Goal: Task Accomplishment & Management: Manage account settings

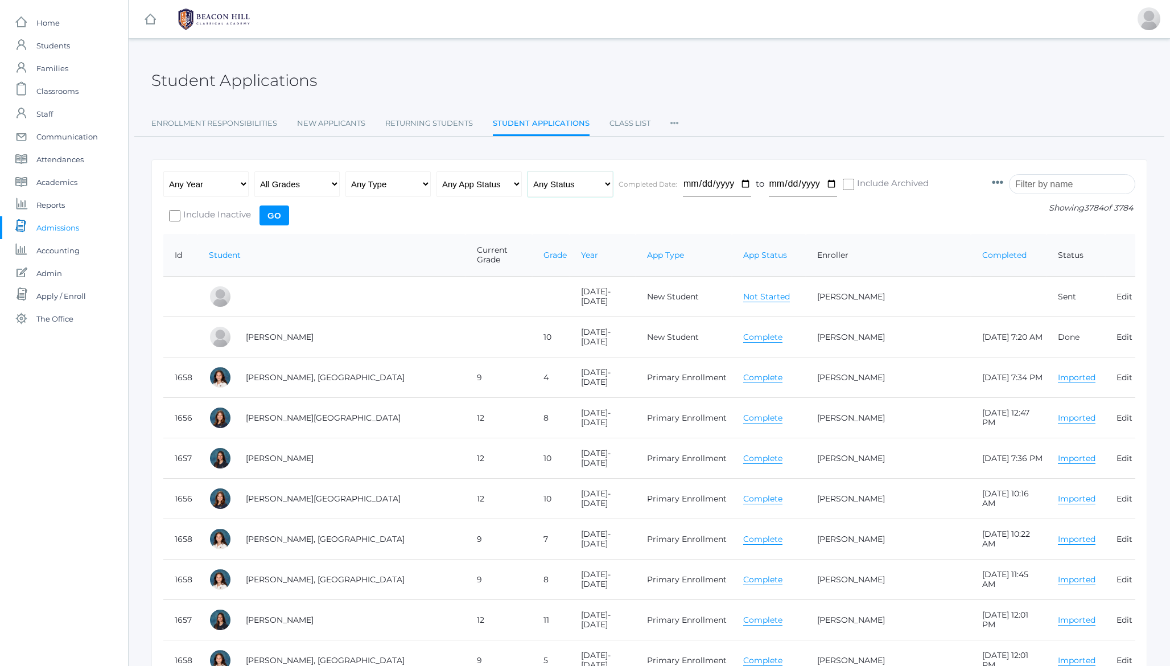
click at [580, 186] on select "Any Status Ready to Send Sent Done Ready to Import Imported" at bounding box center [570, 184] width 85 height 26
select select "import"
click at [211, 182] on select "Any Year 2019-2020 2020-2021 2021-2022 2022-2023 2023-2024 2024-2025 2025-2026" at bounding box center [205, 184] width 85 height 26
select select "[DATE]-[DATE]"
click at [271, 222] on input "Go" at bounding box center [275, 216] width 30 height 20
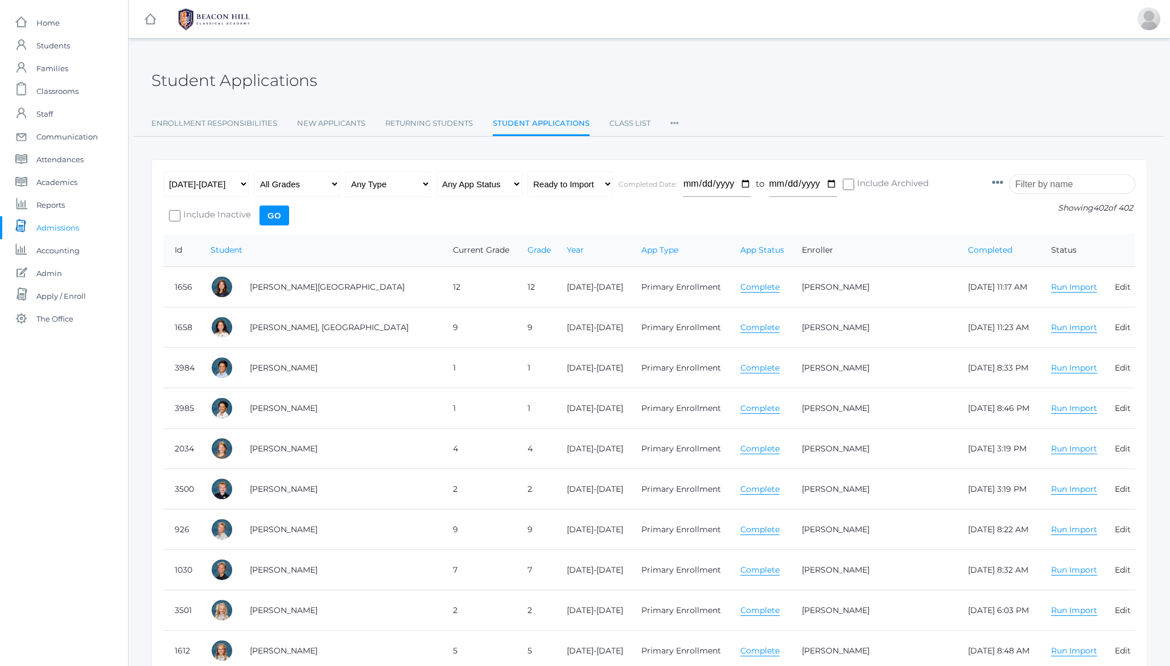
click at [372, 69] on div "Student Applications" at bounding box center [649, 74] width 996 height 42
click at [287, 89] on h2 "Student Applications" at bounding box center [234, 81] width 166 height 18
click at [1073, 177] on input "search" at bounding box center [1072, 184] width 126 height 20
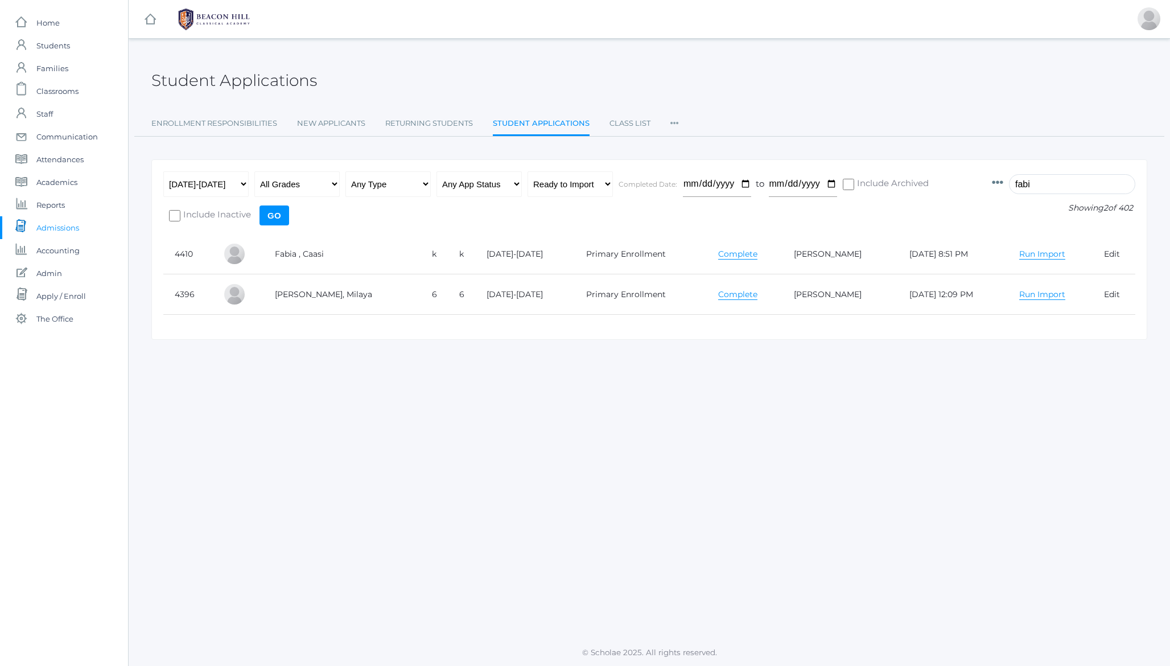
type input "fabi"
click at [1020, 255] on link "Run Import" at bounding box center [1043, 254] width 46 height 11
click at [981, 227] on div "Any Year 2019-2020 2020-2021 2021-2022 2022-2023 2023-2024 2024-2025 2025-2026 …" at bounding box center [572, 202] width 818 height 63
click at [1020, 252] on link "Run Import" at bounding box center [1043, 254] width 46 height 11
click at [234, 75] on h2 "Student Applications" at bounding box center [234, 81] width 166 height 18
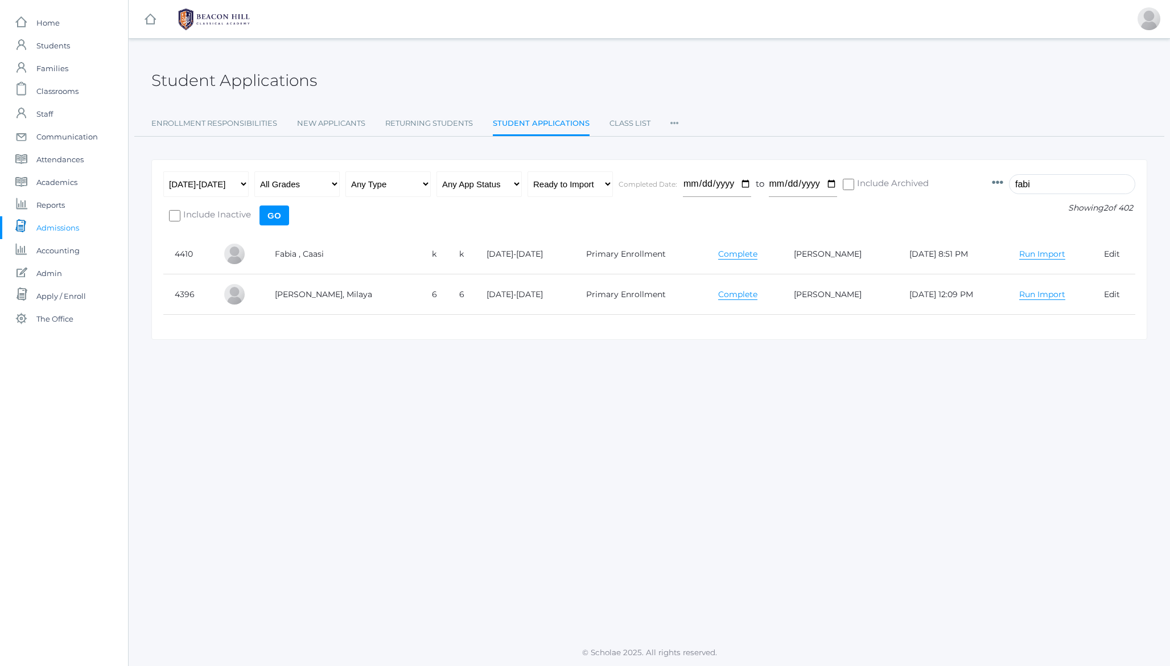
click at [234, 75] on h2 "Student Applications" at bounding box center [234, 81] width 166 height 18
click at [216, 75] on h2 "Student Applications" at bounding box center [234, 81] width 166 height 18
click at [221, 75] on h2 "Student Applications" at bounding box center [234, 81] width 166 height 18
click at [500, 485] on div "SQL Query: SELECT "student_applications".* FROM "student_applications" INNER JO…" at bounding box center [650, 339] width 1042 height 572
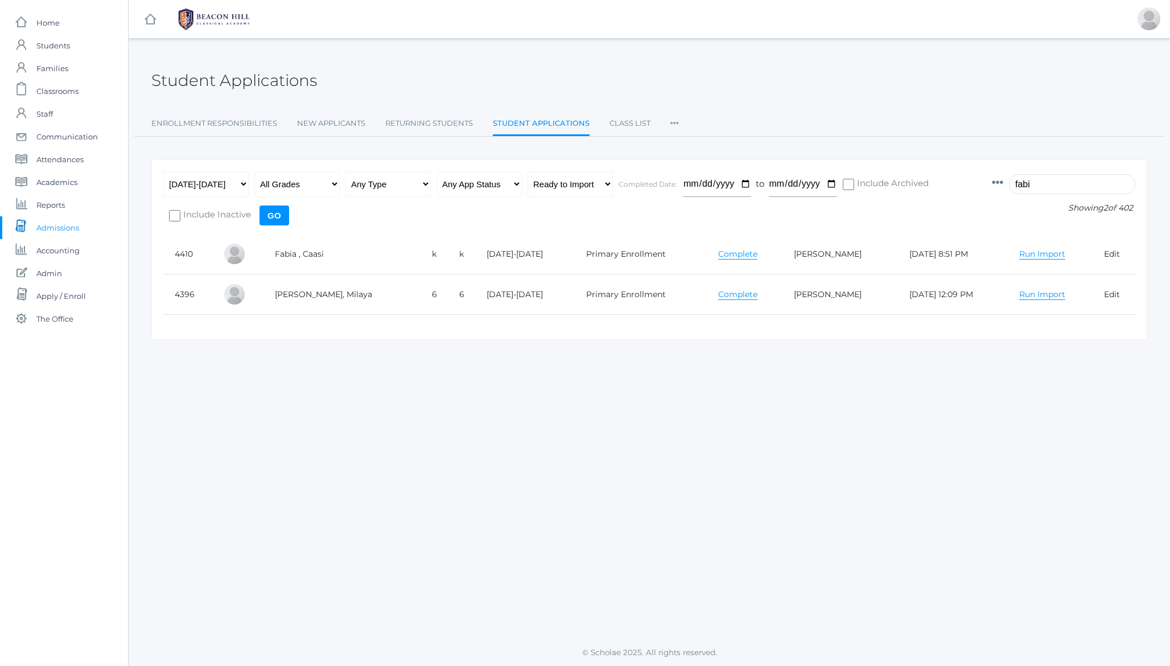
click at [184, 82] on h2 "Student Applications" at bounding box center [234, 81] width 166 height 18
click at [52, 320] on span "The Office" at bounding box center [54, 318] width 37 height 23
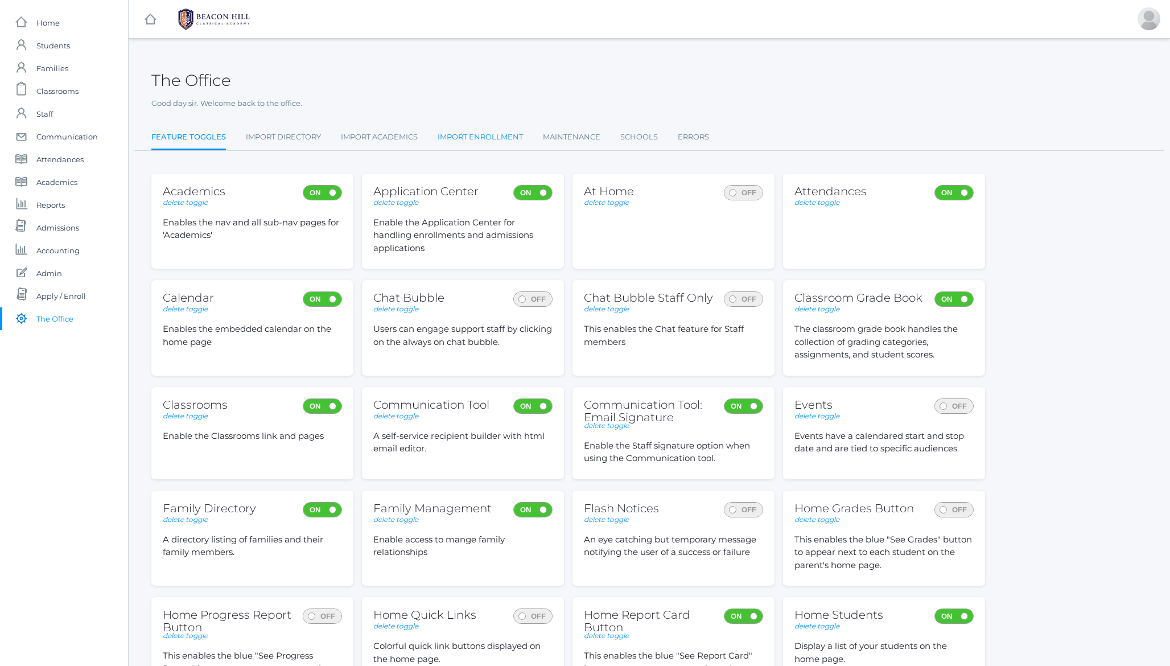
click at [479, 138] on link "Import Enrollment" at bounding box center [480, 137] width 85 height 23
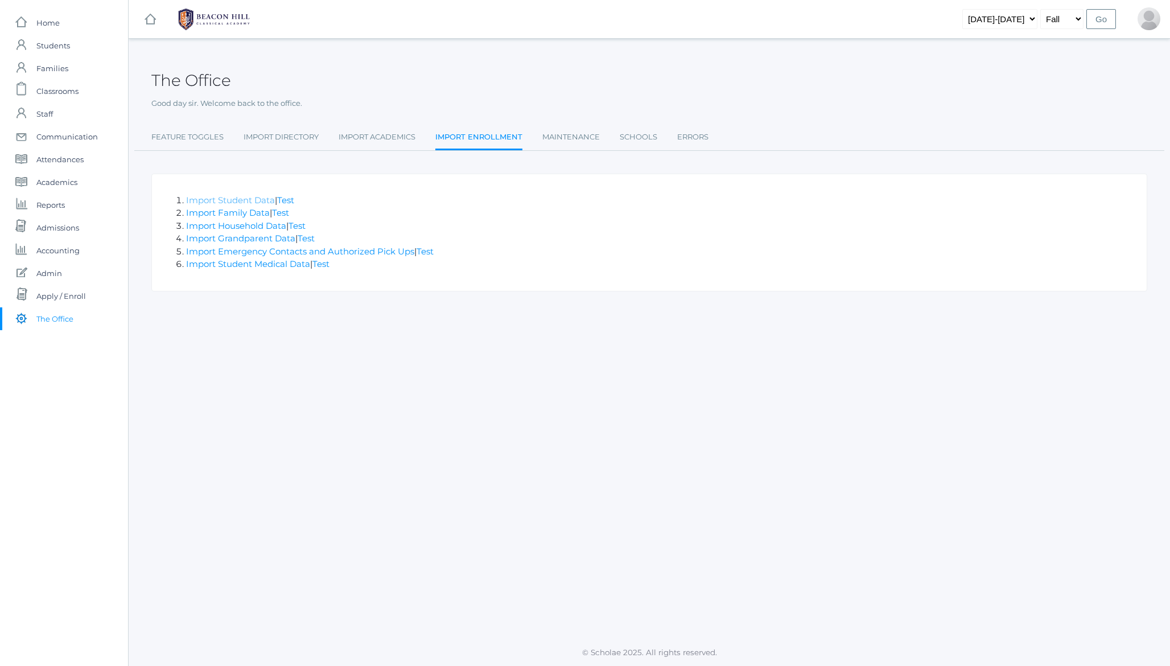
click at [222, 198] on link "Import Student Data" at bounding box center [230, 200] width 89 height 11
click at [48, 228] on span "Admissions" at bounding box center [57, 227] width 43 height 23
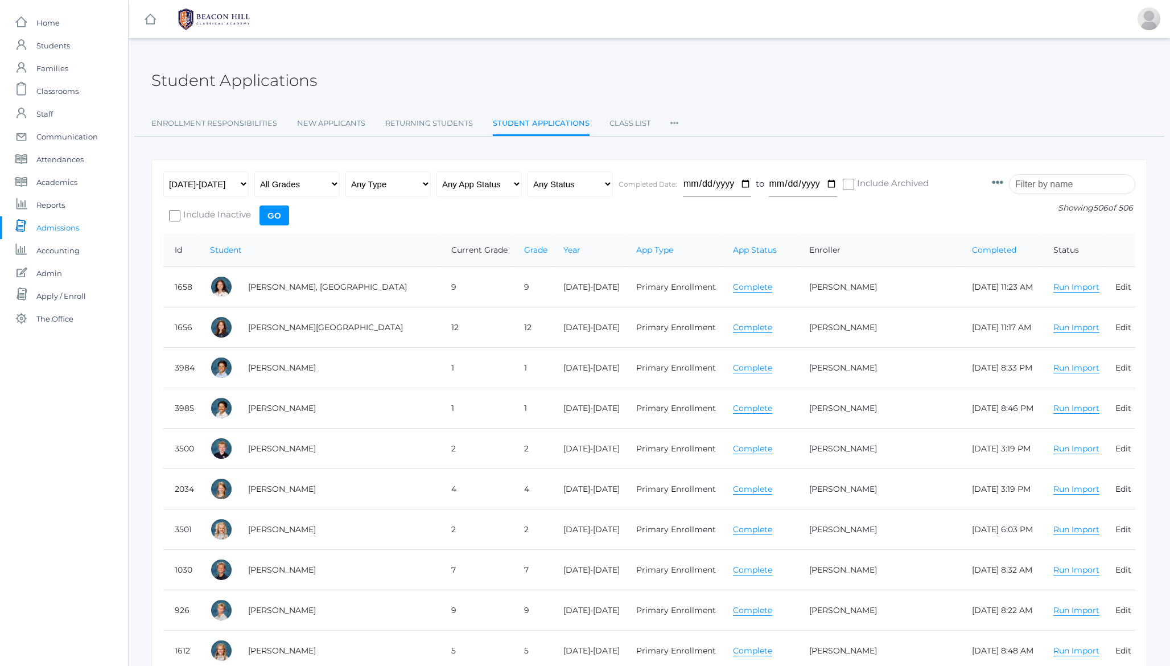
click at [1059, 182] on input "search" at bounding box center [1072, 184] width 126 height 20
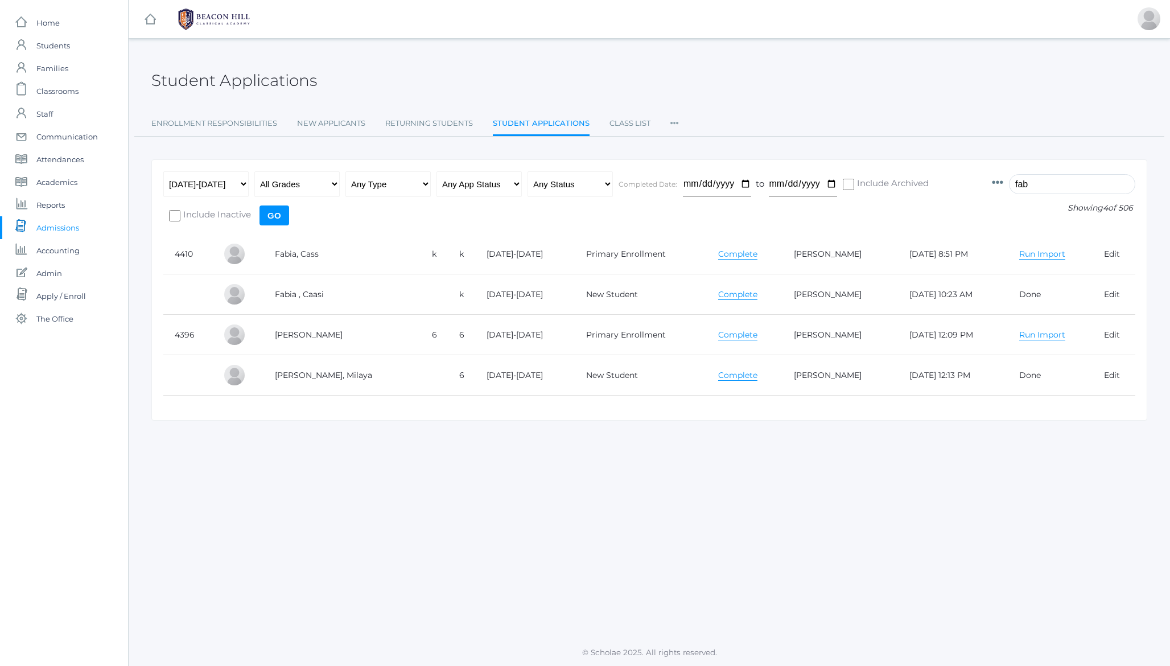
type input "fab"
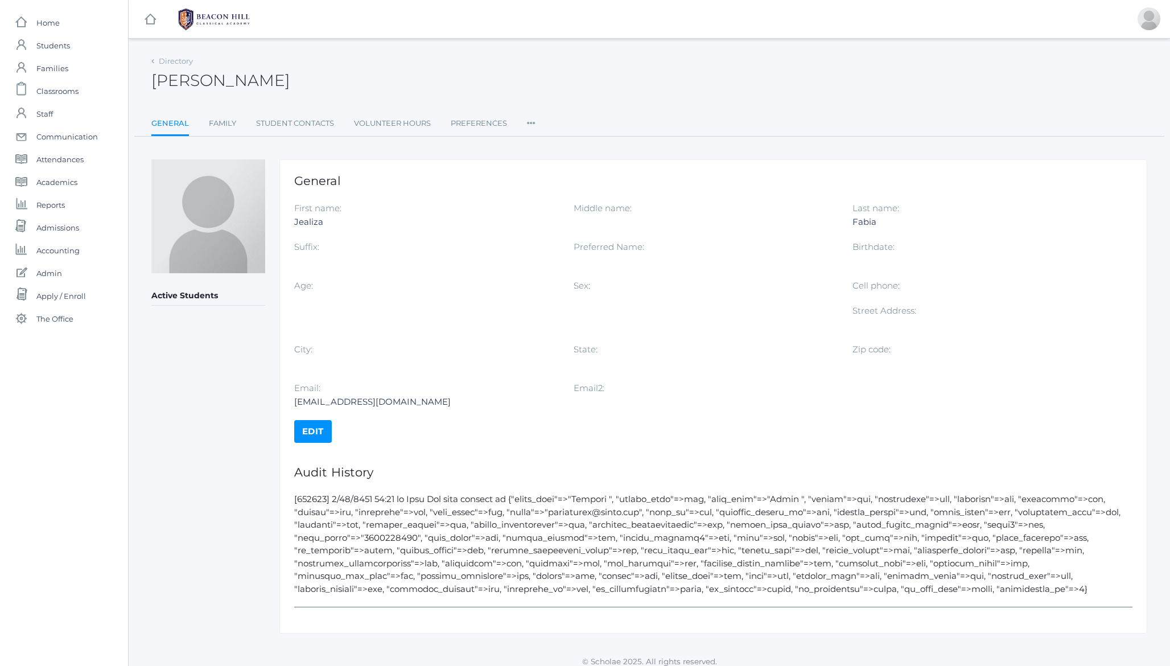
click at [311, 429] on link "Edit" at bounding box center [313, 431] width 38 height 23
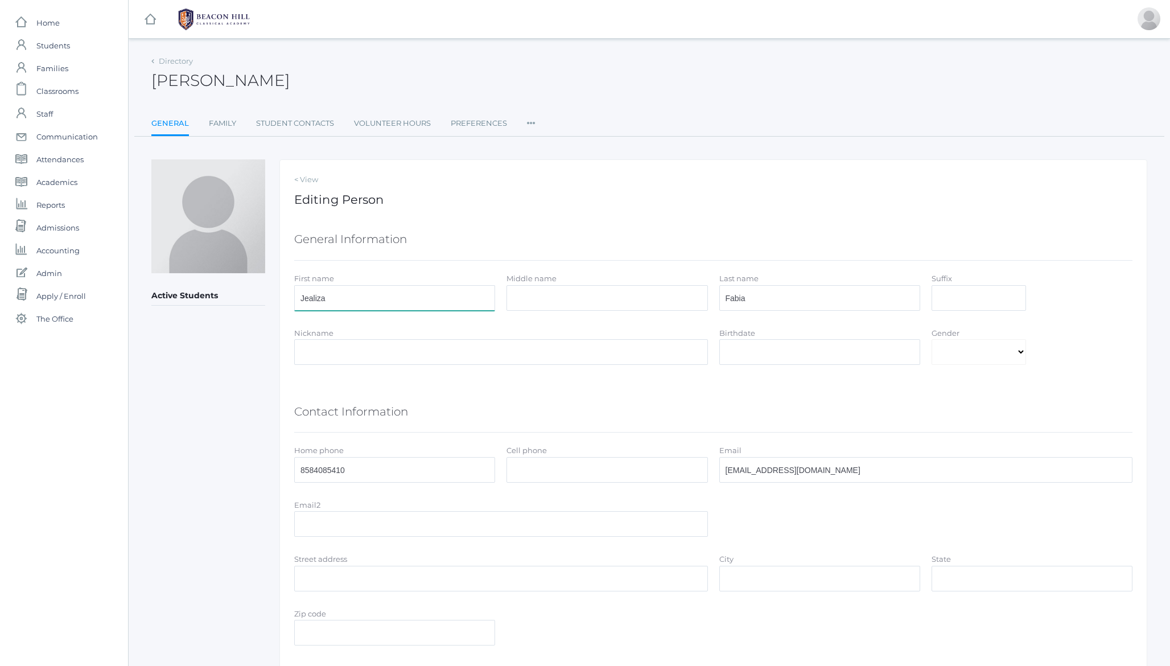
click at [399, 293] on input "Jealiza" at bounding box center [394, 298] width 201 height 26
click at [394, 299] on input "Jealiza" at bounding box center [394, 298] width 201 height 26
type input "Jealiza"
click at [816, 304] on input "Fabia" at bounding box center [820, 298] width 201 height 26
type input "Fabia"
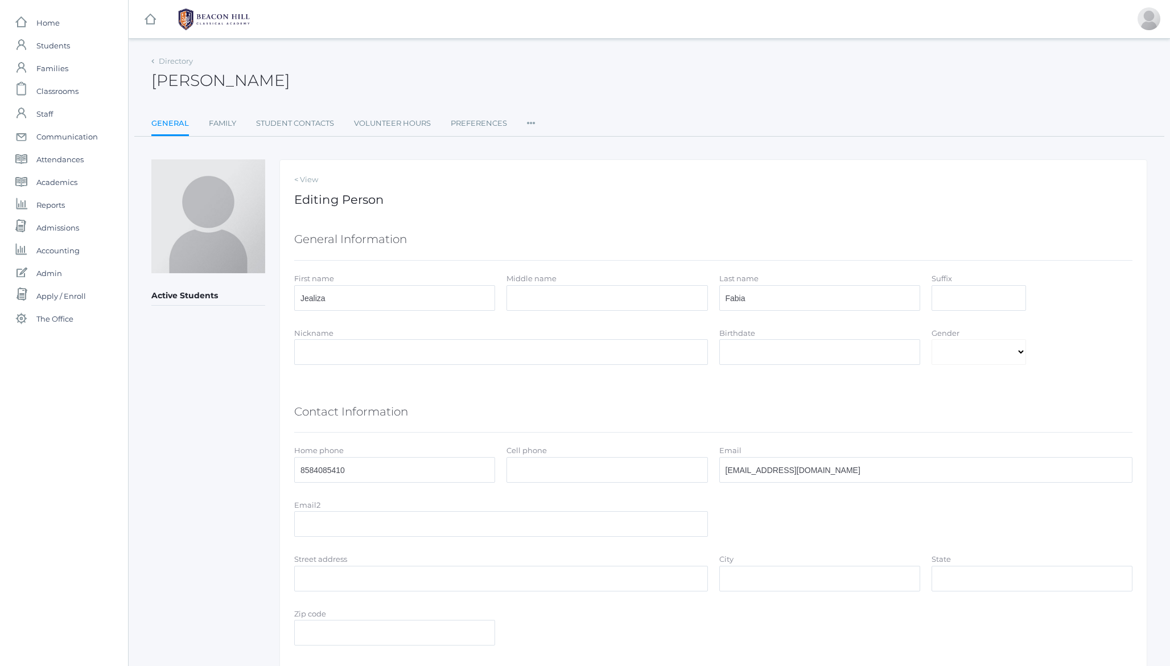
click at [750, 234] on div "General Information" at bounding box center [713, 240] width 839 height 40
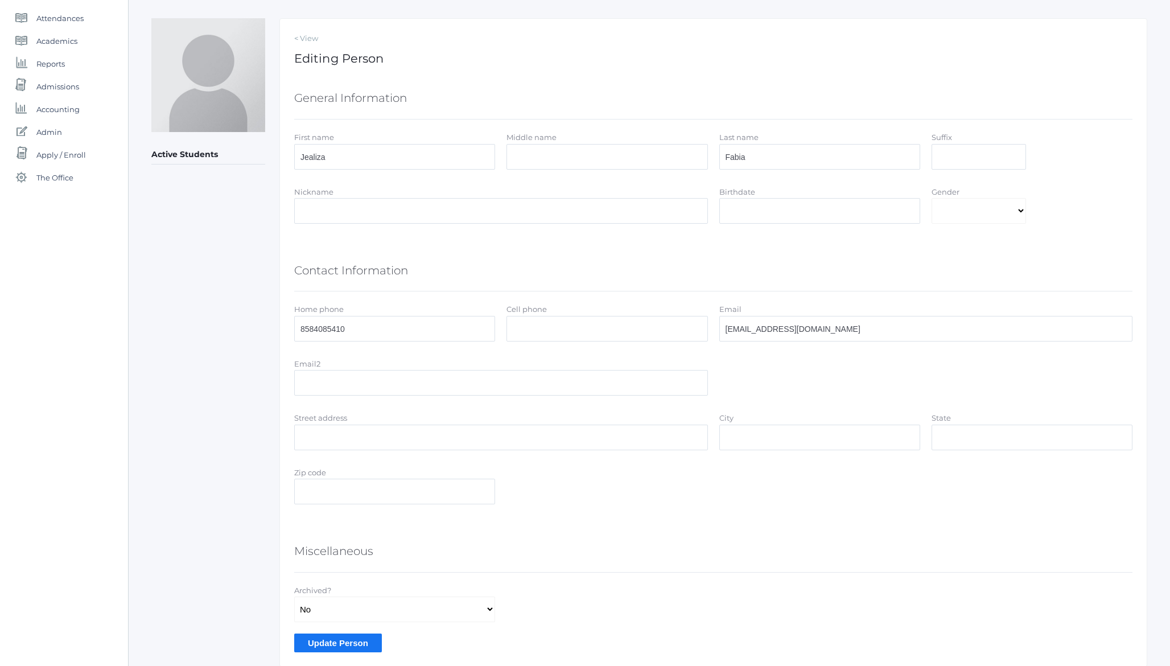
scroll to position [183, 0]
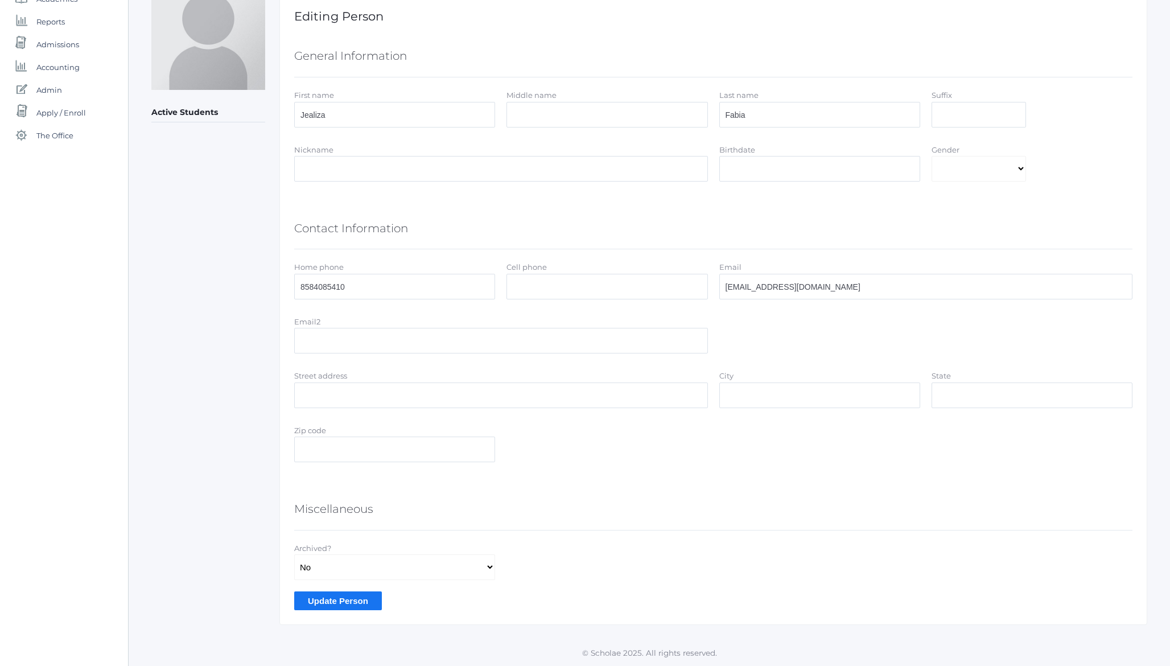
click at [313, 605] on input "Update Person" at bounding box center [338, 601] width 88 height 19
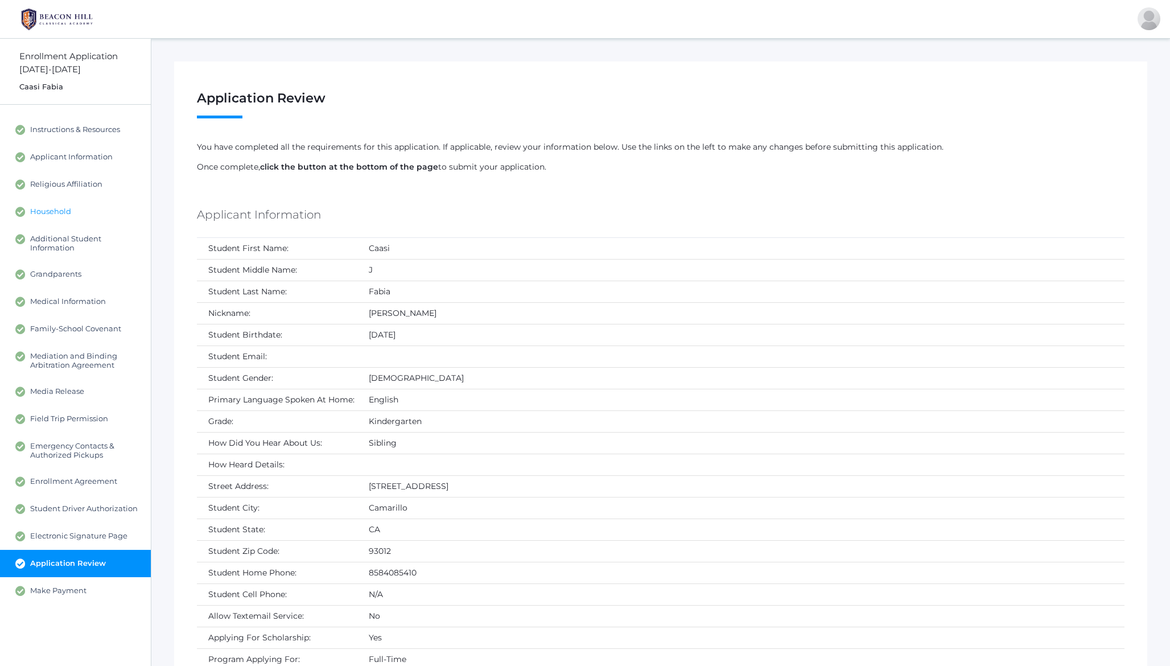
click at [67, 211] on span "Household" at bounding box center [50, 212] width 41 height 10
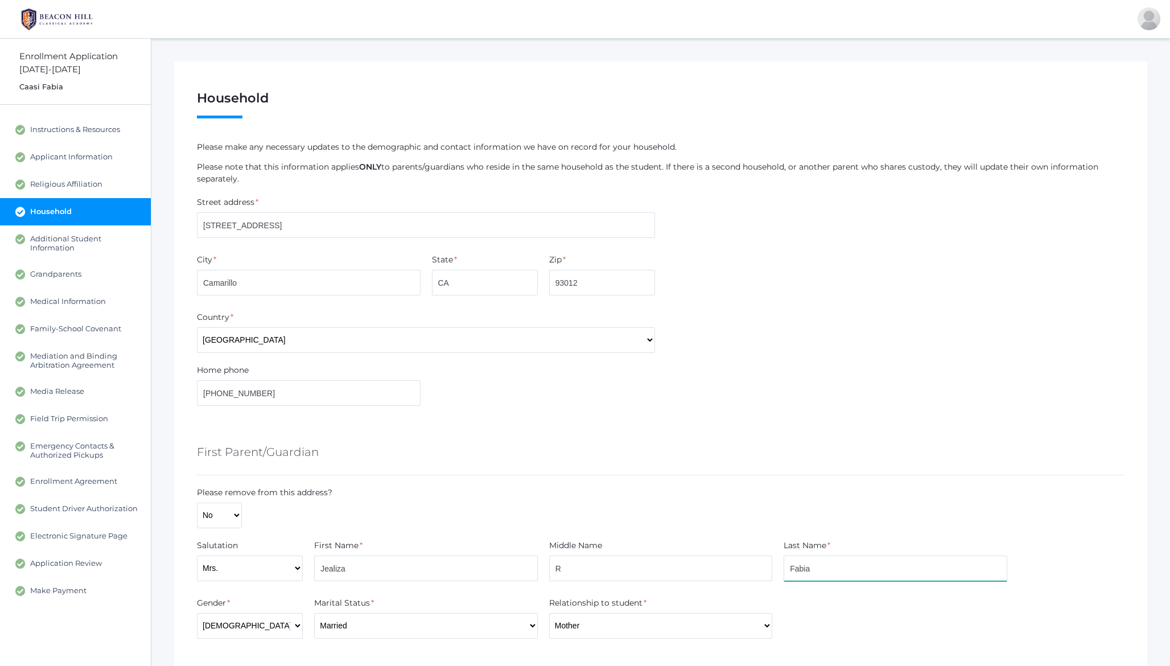
click at [838, 565] on input "Fabia" at bounding box center [896, 569] width 224 height 26
click at [364, 568] on input "Jealiza" at bounding box center [426, 569] width 224 height 26
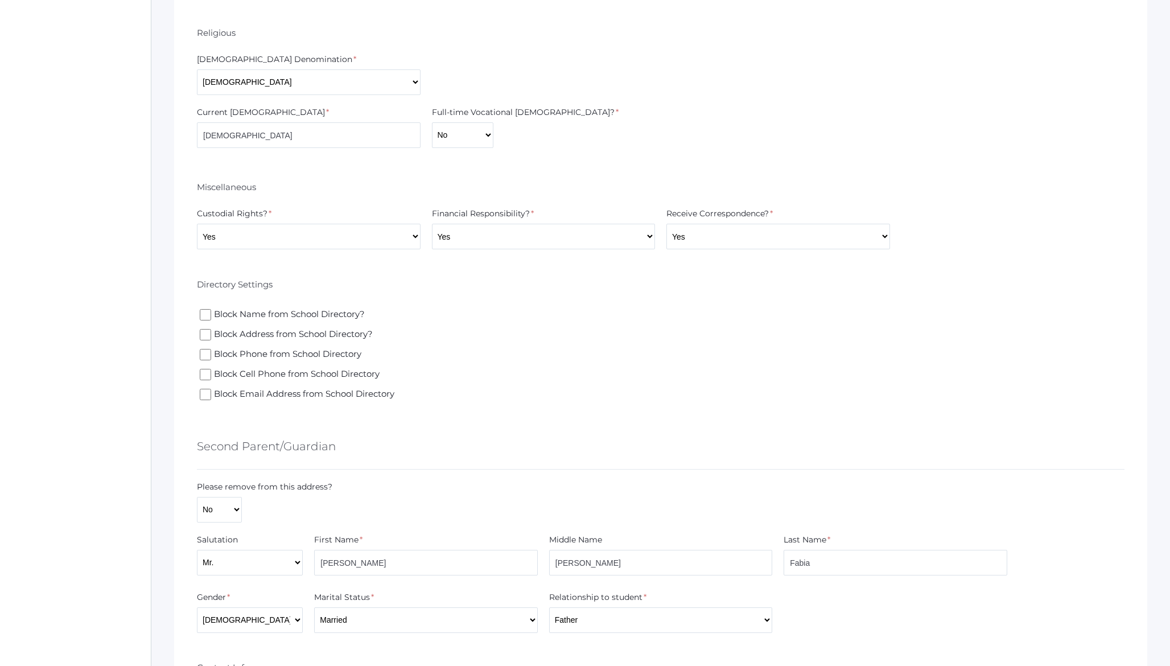
scroll to position [1147, 0]
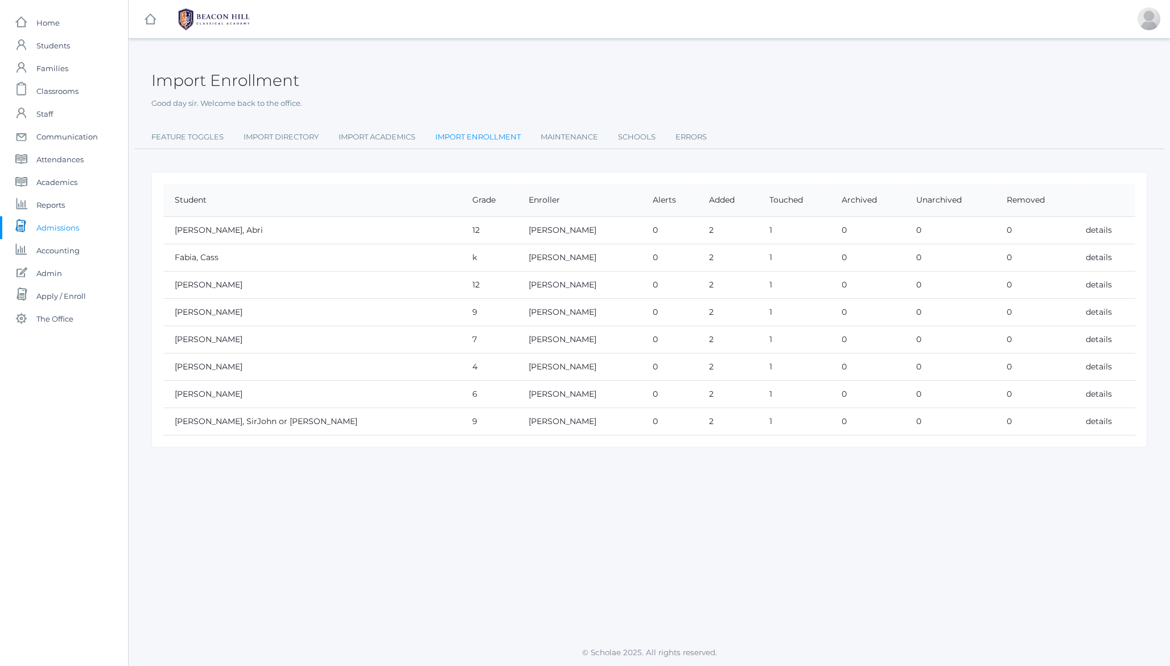
click at [490, 139] on link "Import Enrollment" at bounding box center [478, 137] width 85 height 23
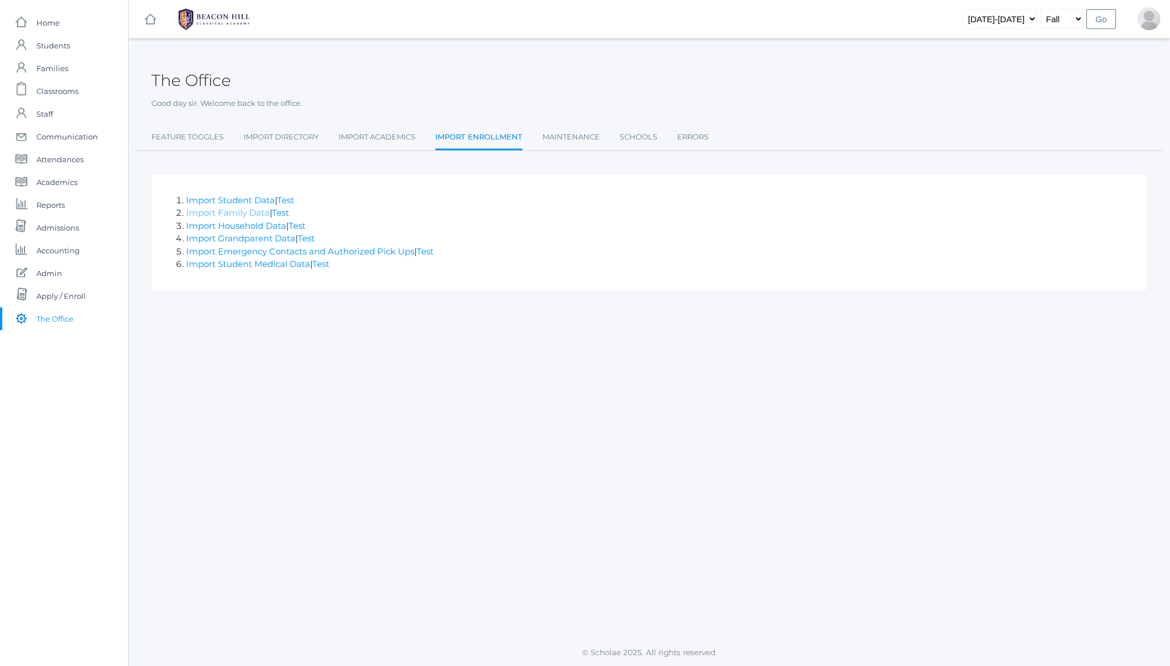
click at [237, 213] on link "Import Family Data" at bounding box center [228, 212] width 84 height 11
click at [236, 228] on link "Import Household Data" at bounding box center [236, 225] width 100 height 11
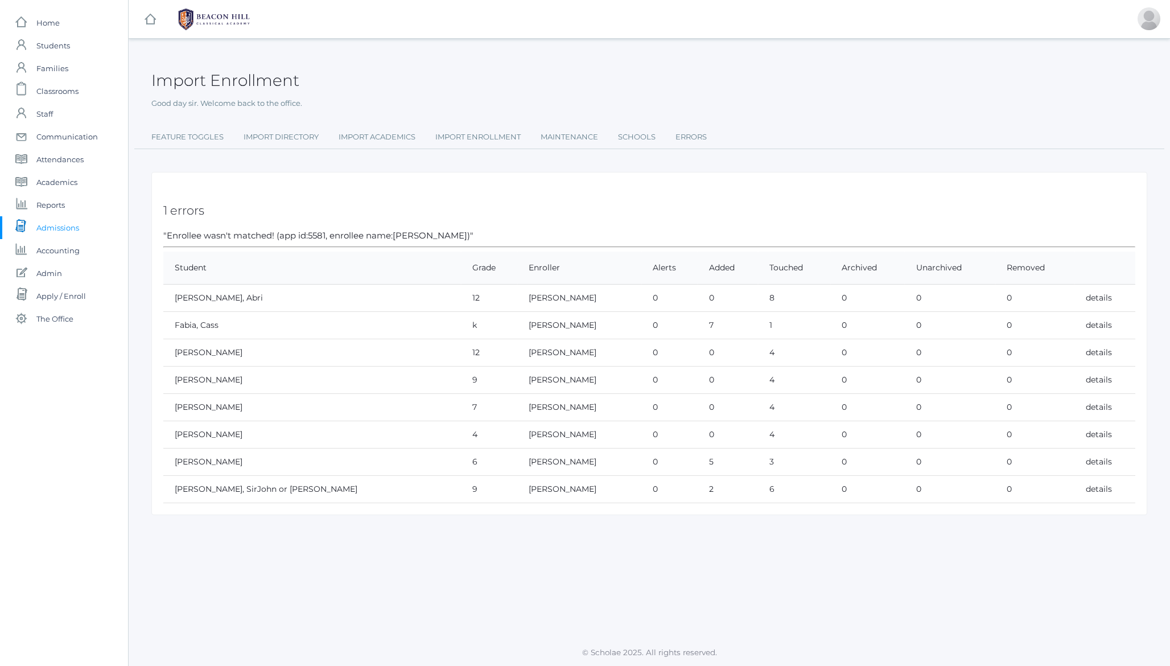
click at [349, 236] on div "1 errors "Enrollee wasn't matched! (app id:5581, enrollee name:[PERSON_NAME])" …" at bounding box center [649, 344] width 996 height 344
click at [340, 235] on div "1 errors "Enrollee wasn't matched! (app id:5581, enrollee name:[PERSON_NAME])" …" at bounding box center [649, 344] width 996 height 344
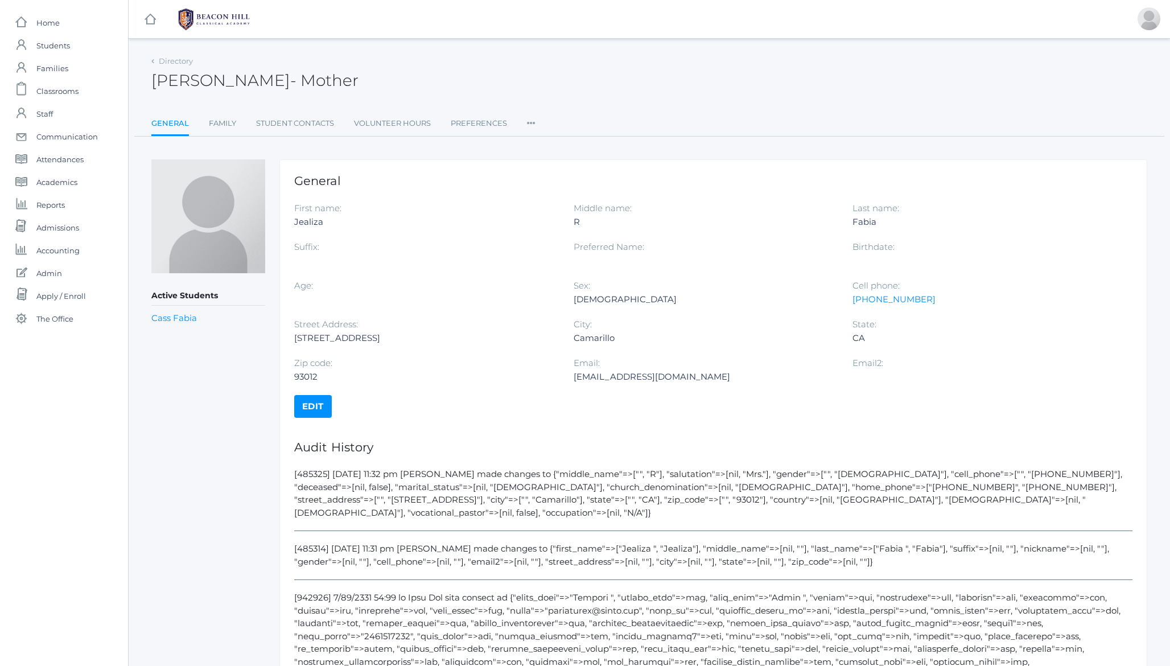
click at [307, 409] on link "Edit" at bounding box center [313, 406] width 38 height 23
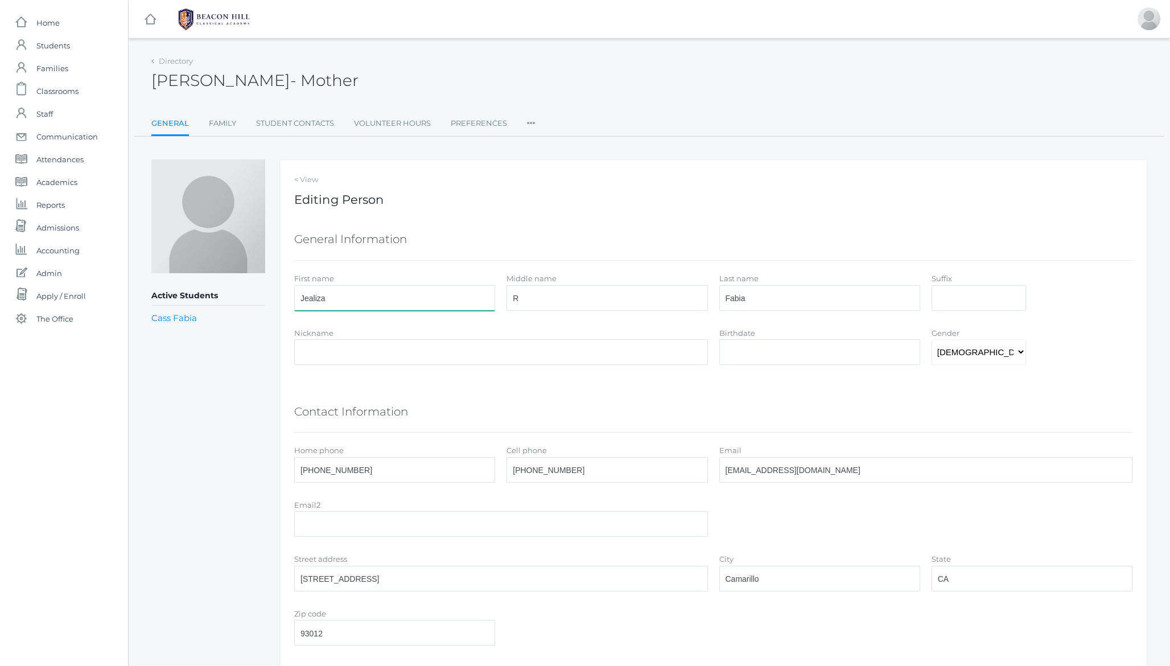
click at [345, 297] on input "Jealiza" at bounding box center [394, 298] width 201 height 26
click at [770, 299] on input "Fabia" at bounding box center [820, 298] width 201 height 26
click at [714, 221] on div "General Information" at bounding box center [713, 240] width 839 height 40
click at [432, 178] on link "< View" at bounding box center [713, 179] width 839 height 11
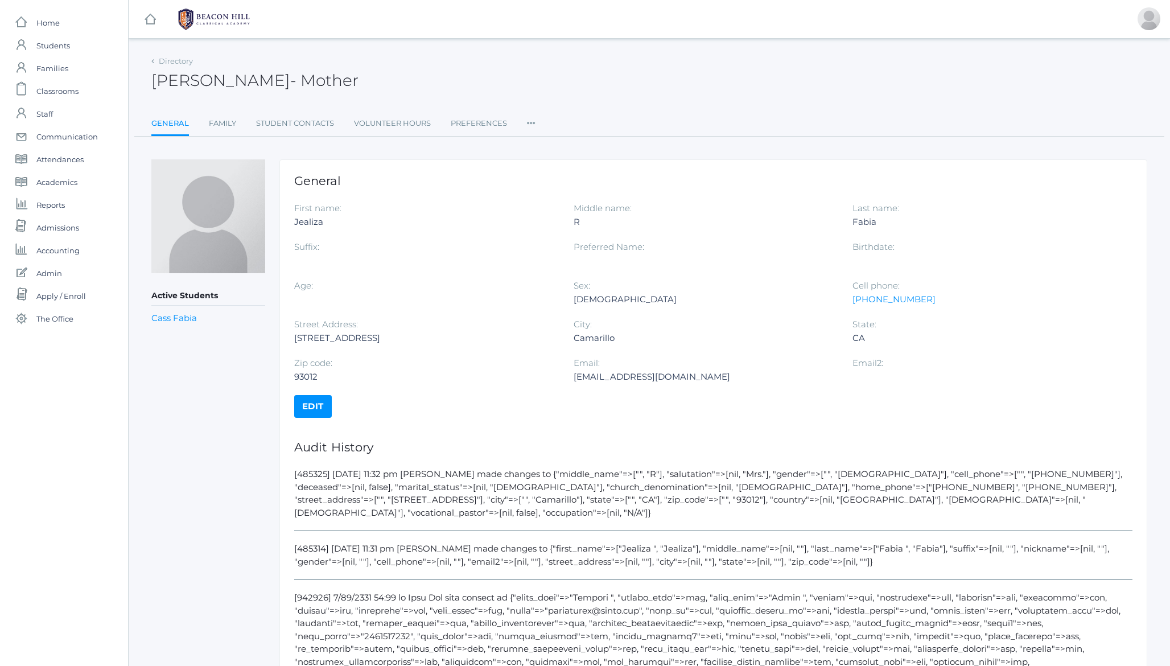
scroll to position [95, 0]
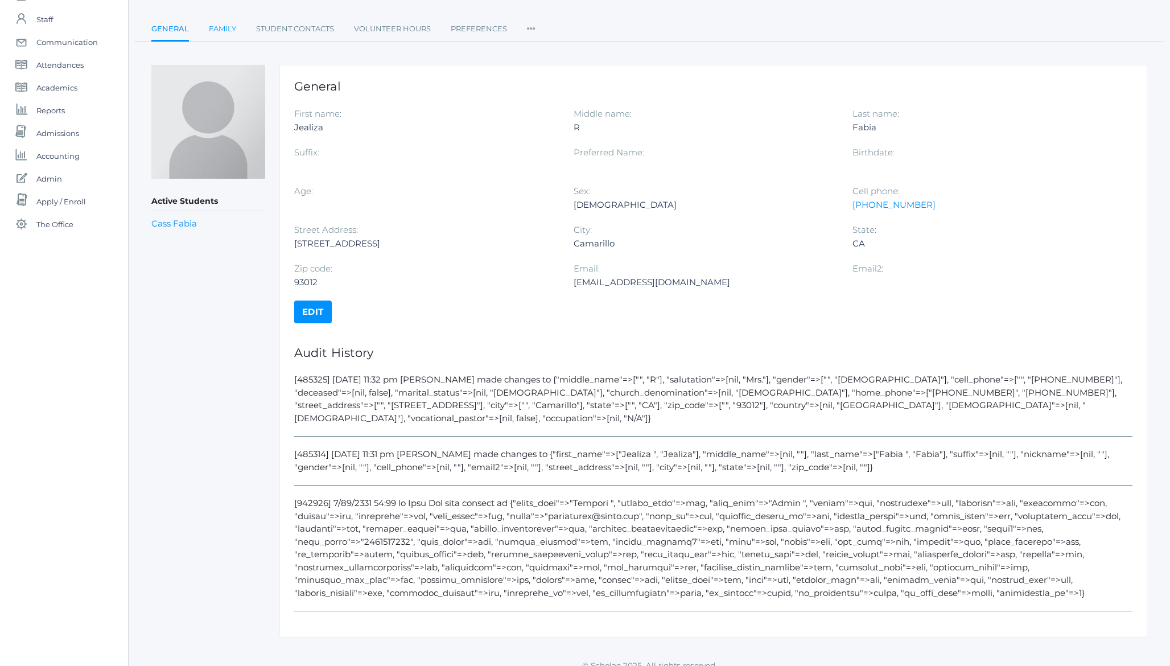
click at [225, 31] on link "Family" at bounding box center [222, 29] width 27 height 23
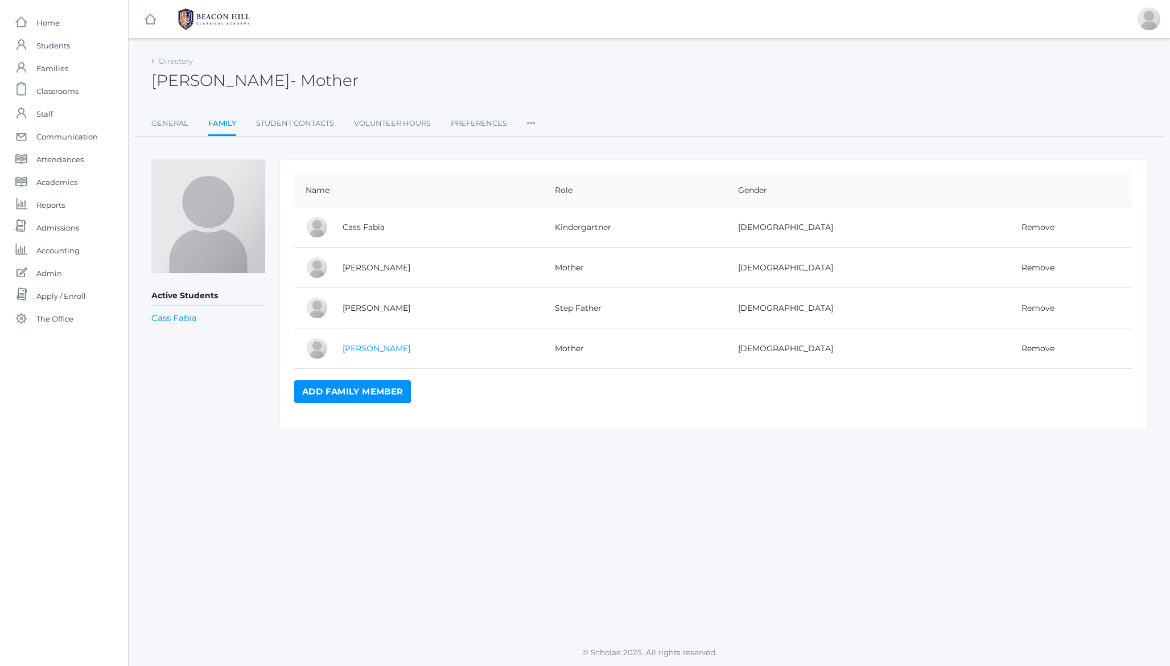
click at [360, 348] on link "[PERSON_NAME]" at bounding box center [377, 348] width 68 height 10
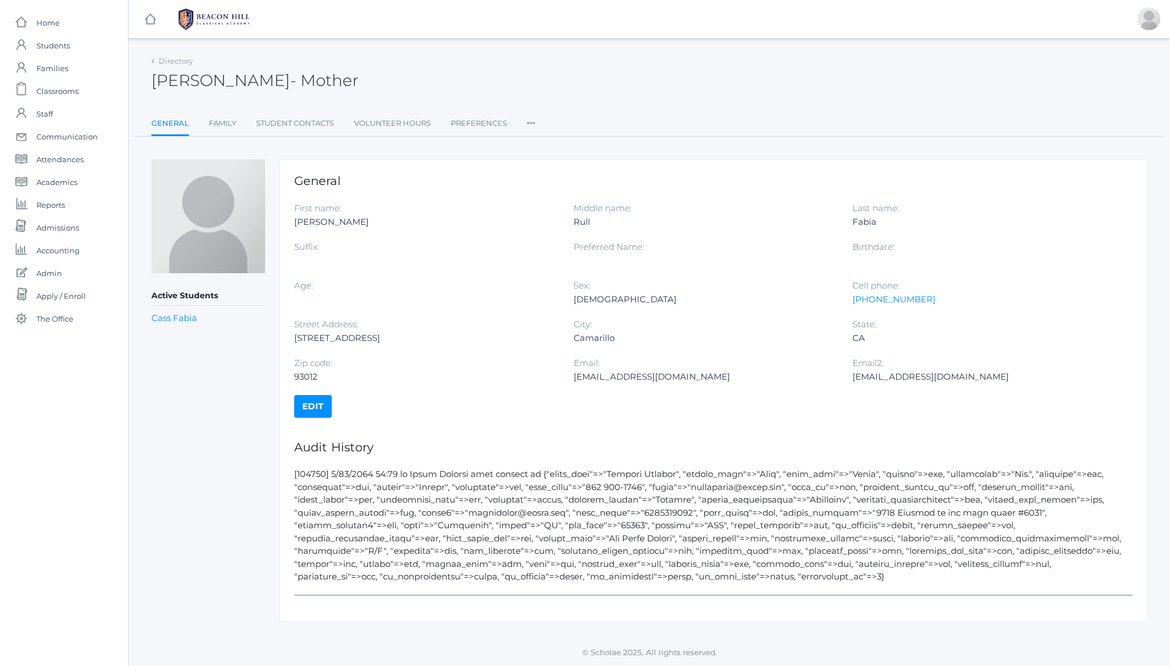
click at [533, 125] on icon at bounding box center [531, 119] width 9 height 15
click at [568, 170] on link "User Access" at bounding box center [573, 169] width 68 height 23
click at [310, 413] on link "Edit" at bounding box center [313, 406] width 38 height 23
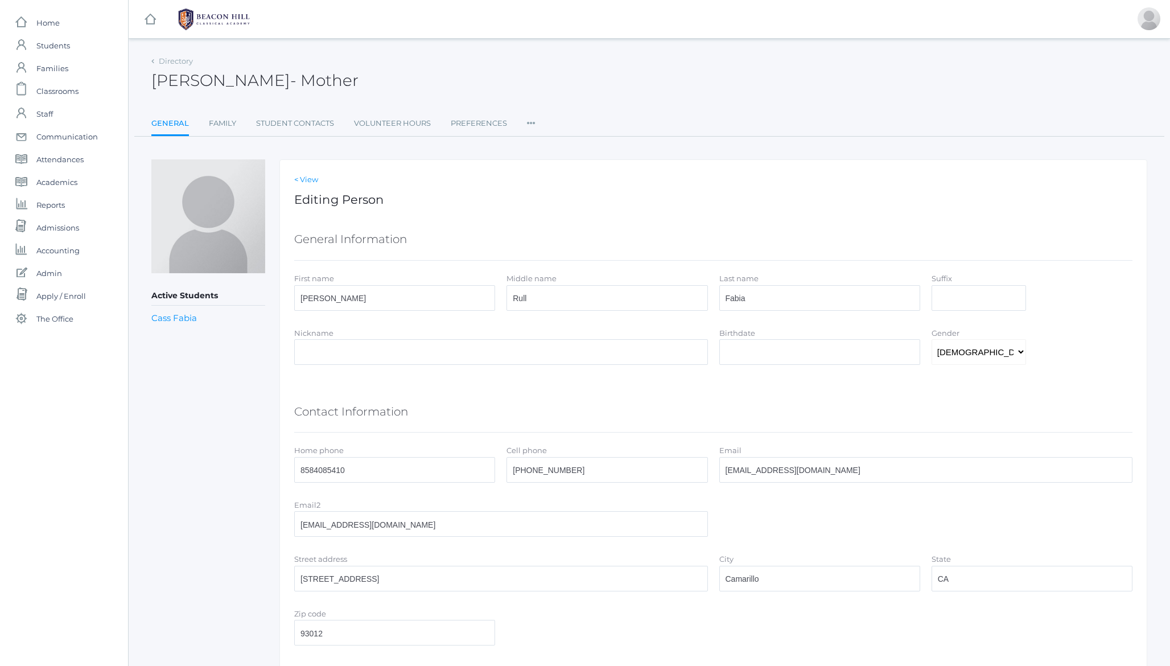
click at [301, 179] on link "< View" at bounding box center [713, 179] width 839 height 11
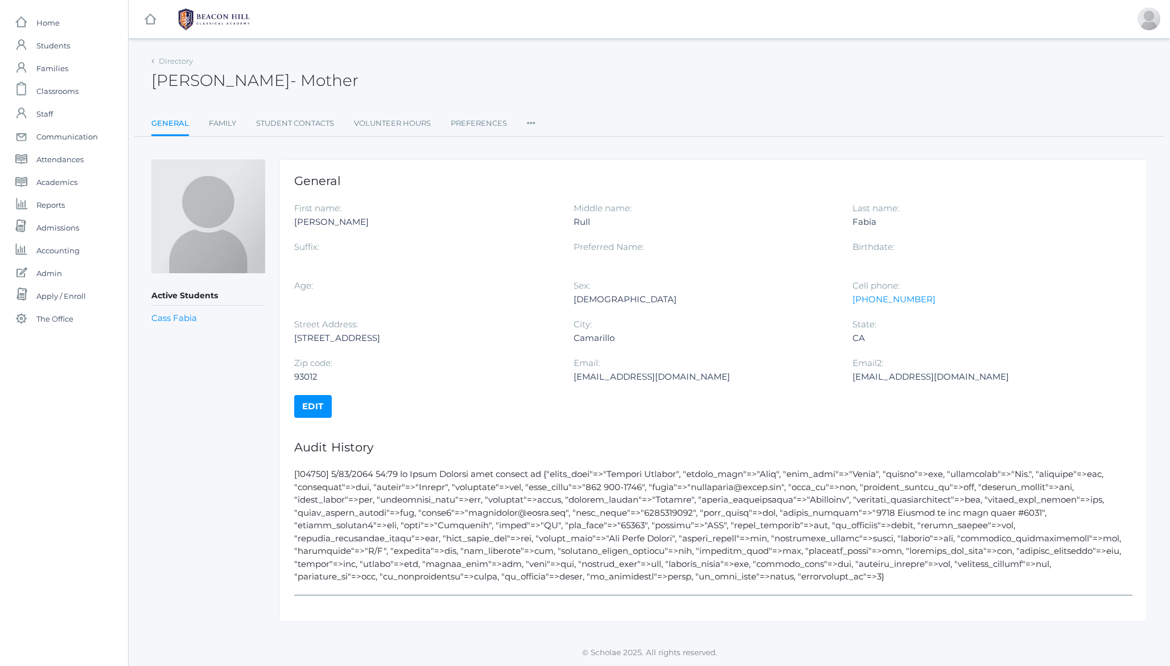
click at [584, 225] on div "Rull" at bounding box center [705, 222] width 262 height 14
click at [603, 219] on div "Rull" at bounding box center [705, 222] width 262 height 14
click at [224, 123] on link "Family" at bounding box center [222, 123] width 27 height 23
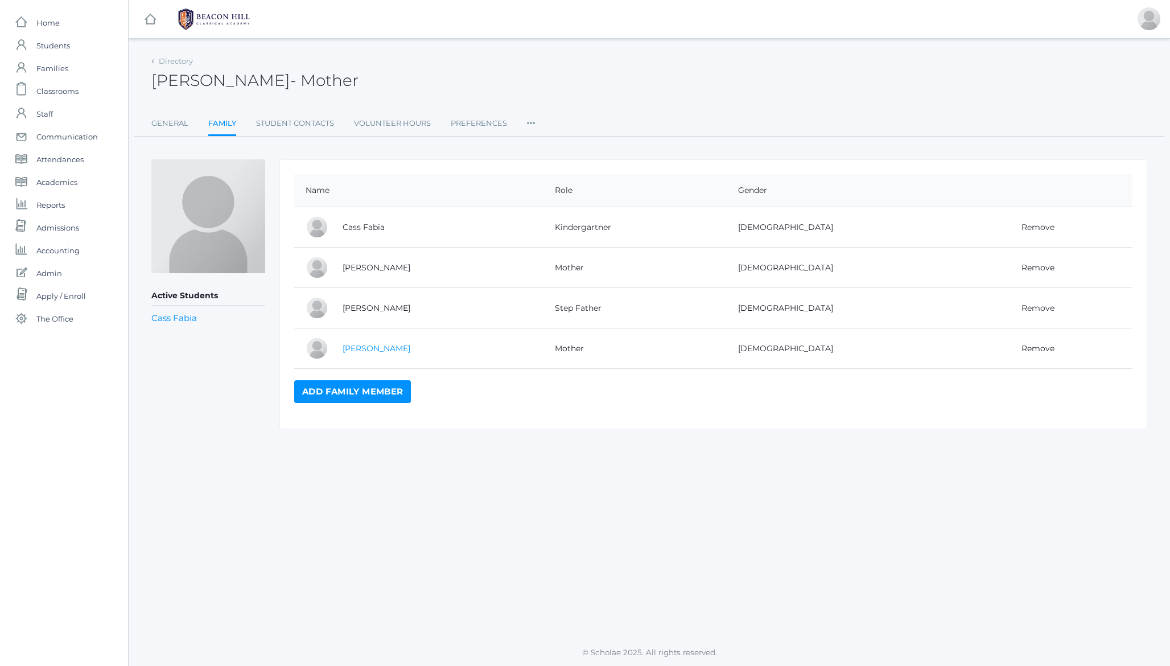
click at [375, 350] on link "[PERSON_NAME]" at bounding box center [377, 348] width 68 height 10
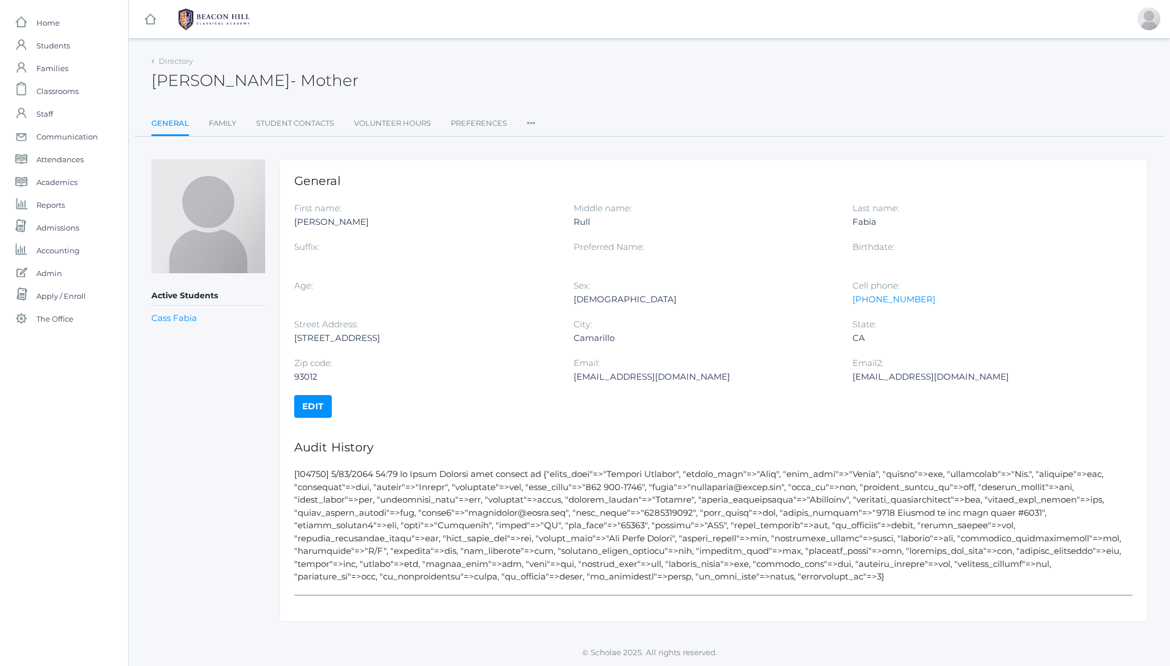
click at [321, 408] on link "Edit" at bounding box center [313, 406] width 38 height 23
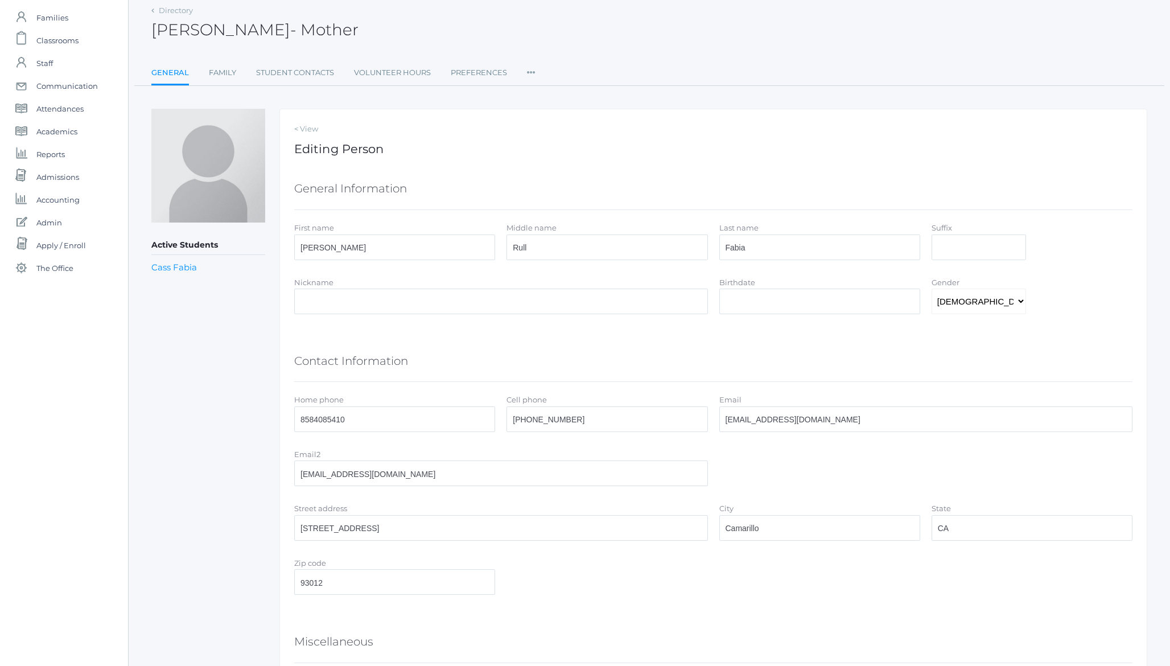
scroll to position [183, 0]
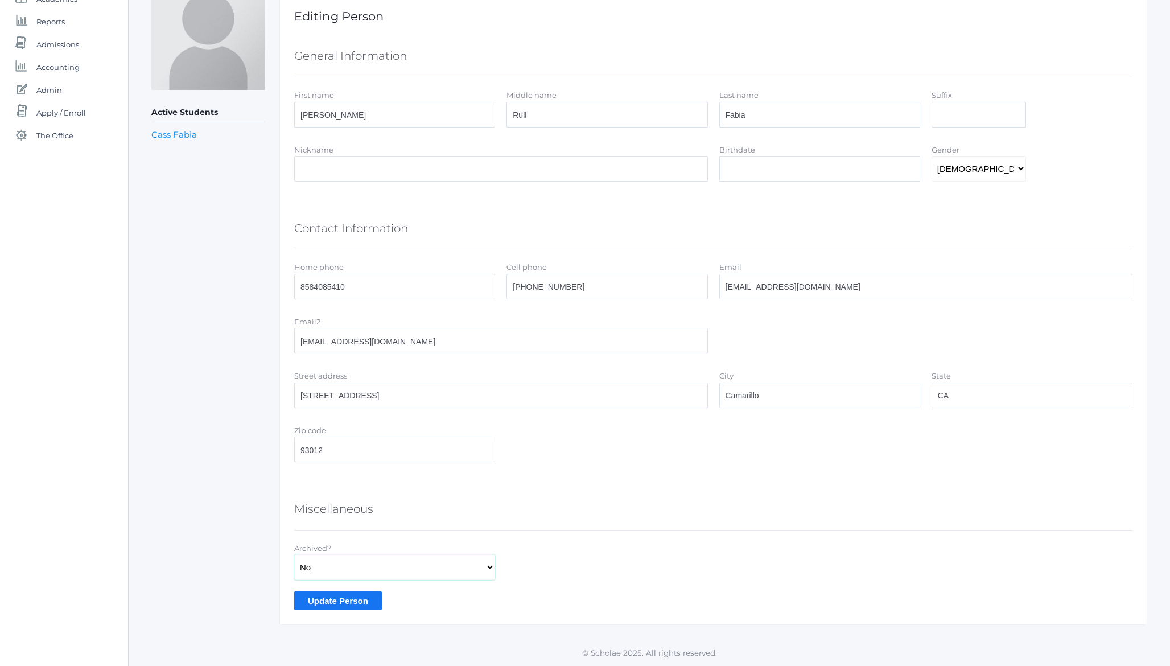
click at [329, 559] on select "Yes No" at bounding box center [394, 567] width 201 height 26
select select "true"
click at [324, 601] on input "Update Person" at bounding box center [338, 601] width 88 height 19
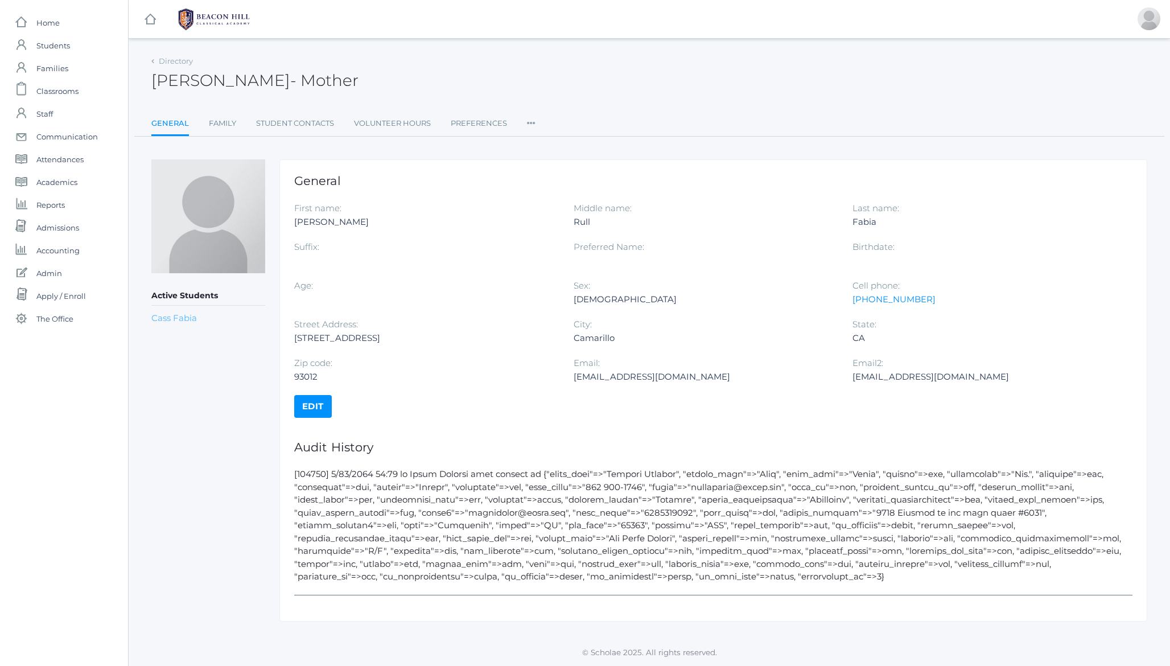
click at [176, 317] on link "Cass Fabia" at bounding box center [174, 318] width 46 height 11
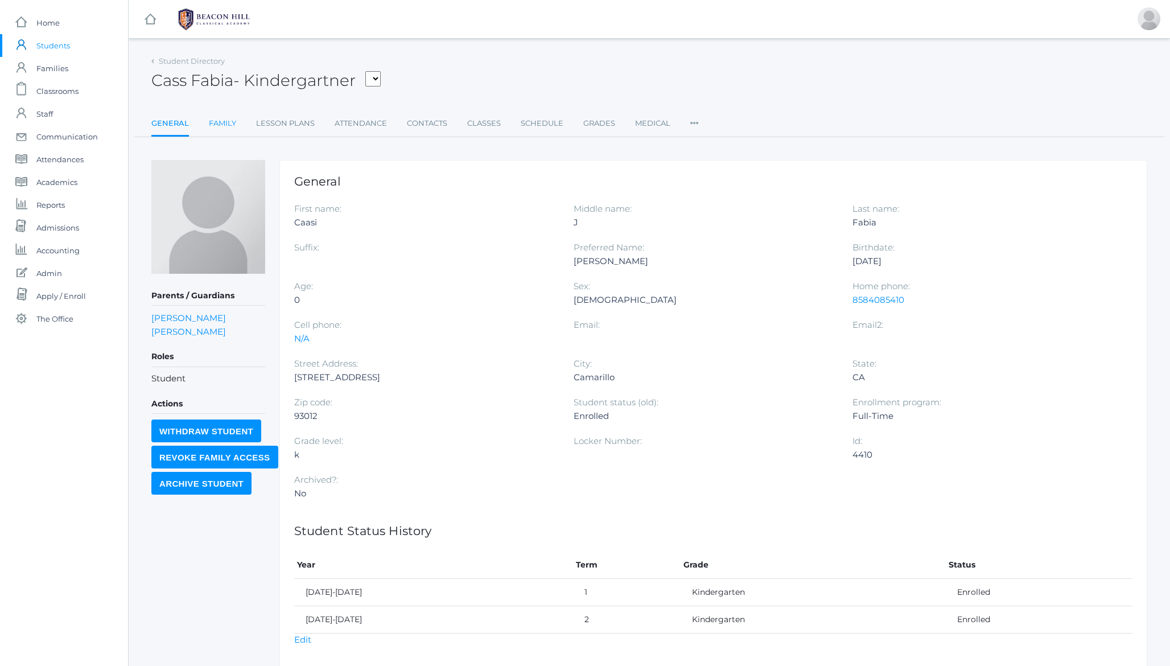
click at [219, 123] on link "Family" at bounding box center [222, 123] width 27 height 23
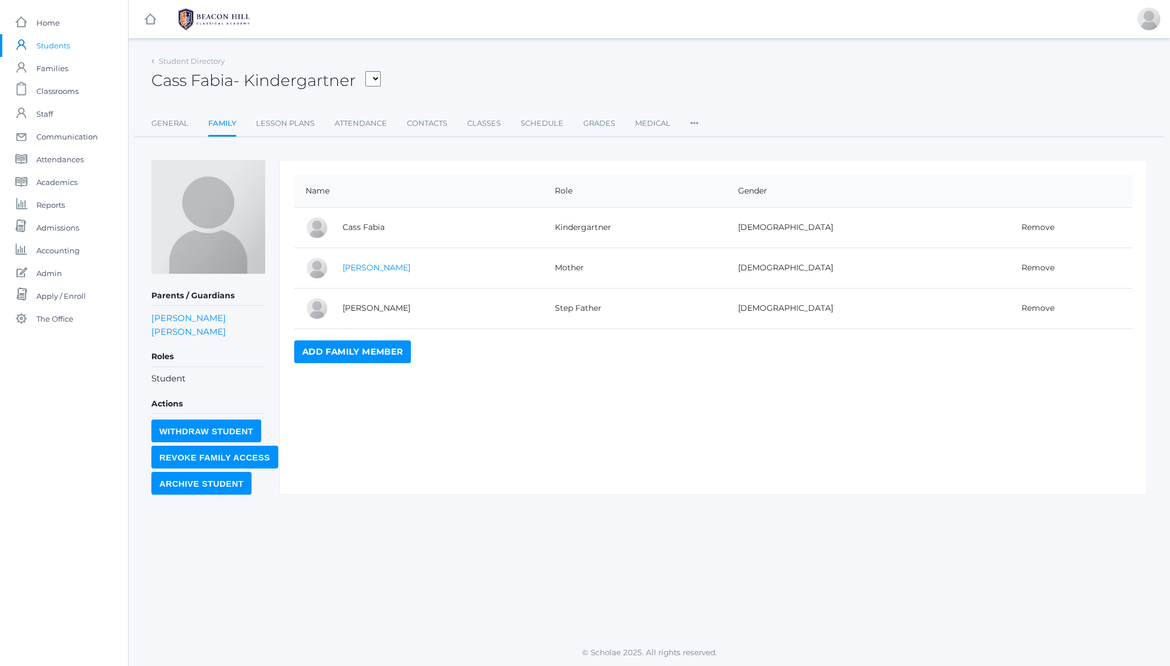
click at [367, 263] on link "[PERSON_NAME]" at bounding box center [377, 267] width 68 height 10
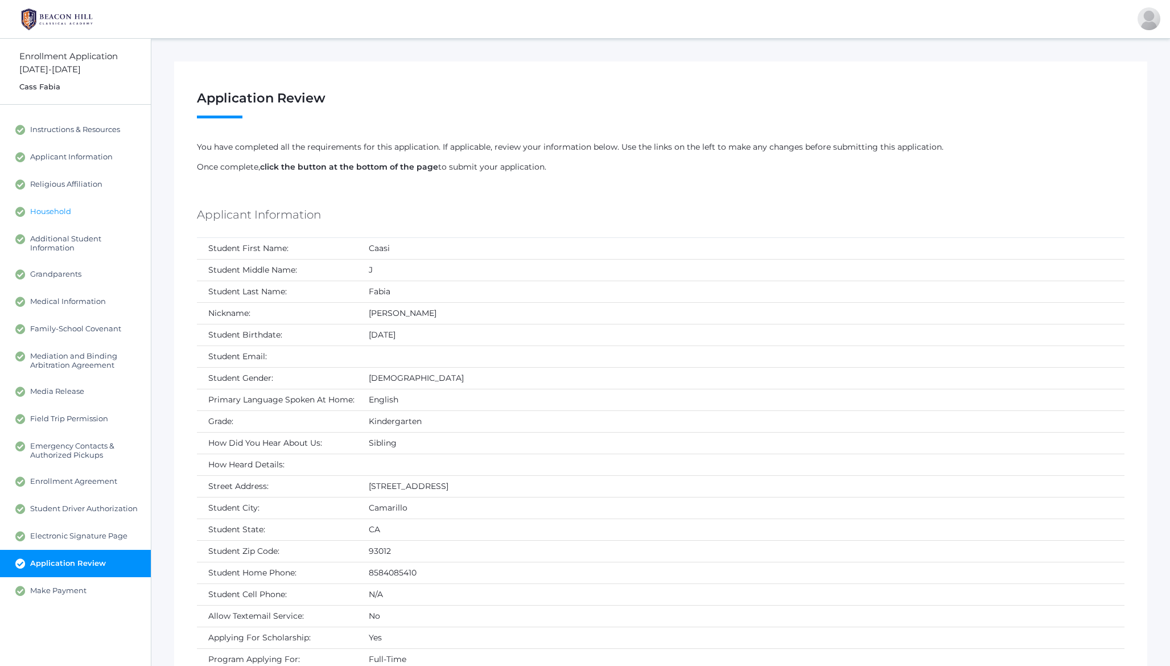
click at [59, 213] on span "Household" at bounding box center [50, 212] width 41 height 10
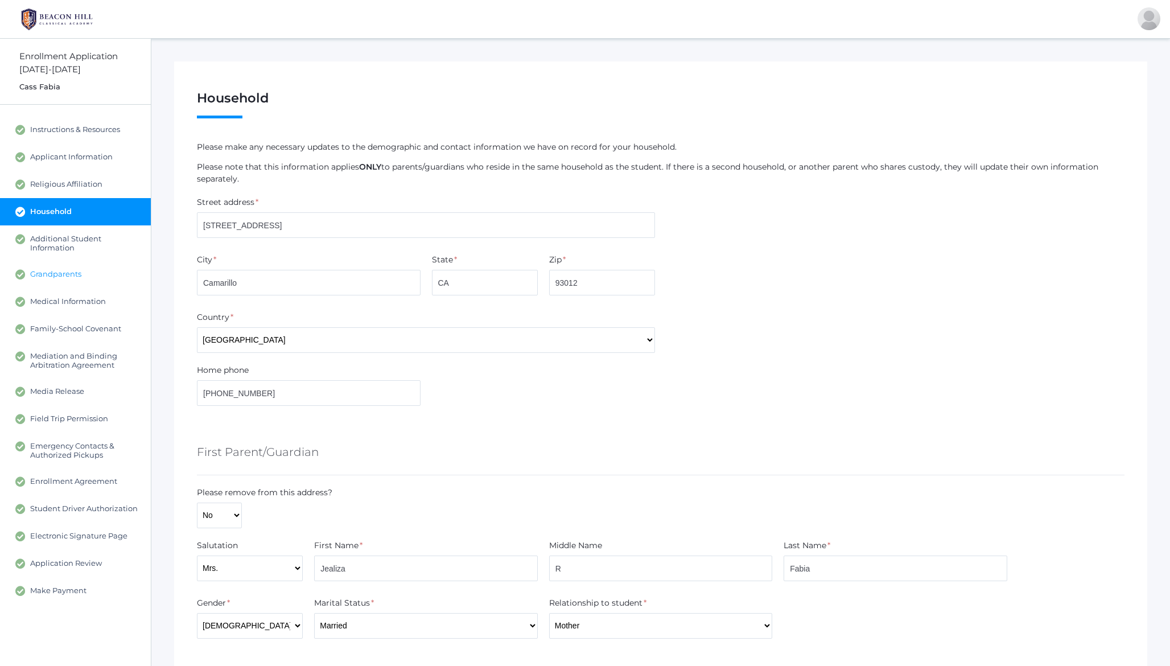
click at [61, 277] on span "Grandparents" at bounding box center [55, 274] width 51 height 10
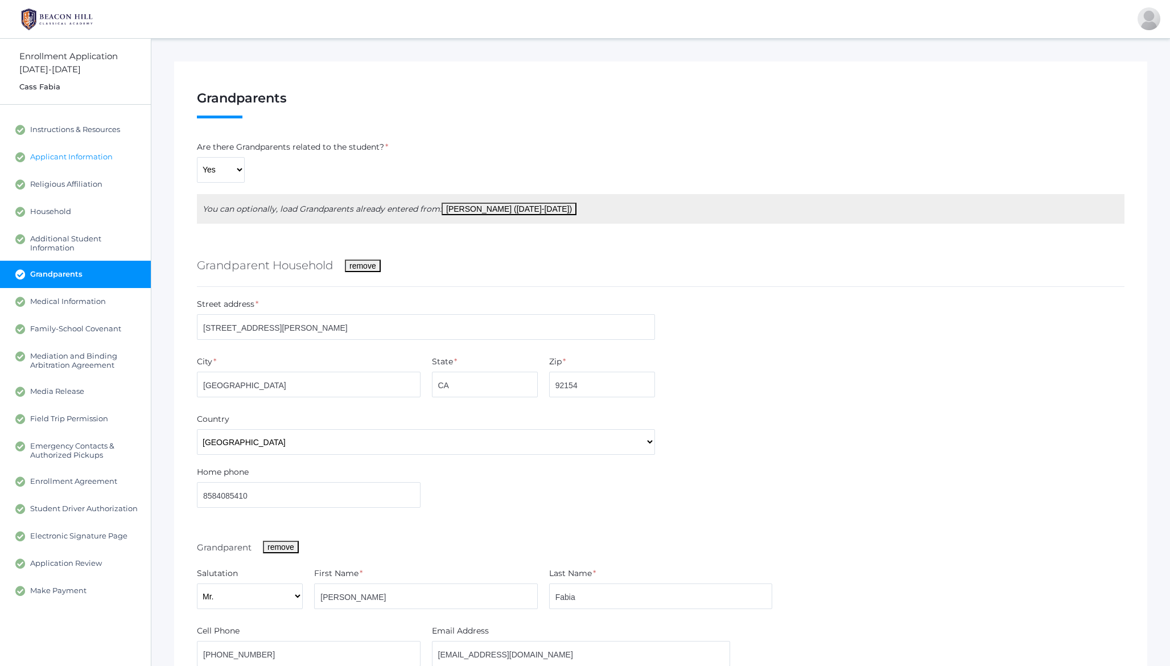
click at [59, 154] on span "Applicant Information" at bounding box center [71, 157] width 83 height 10
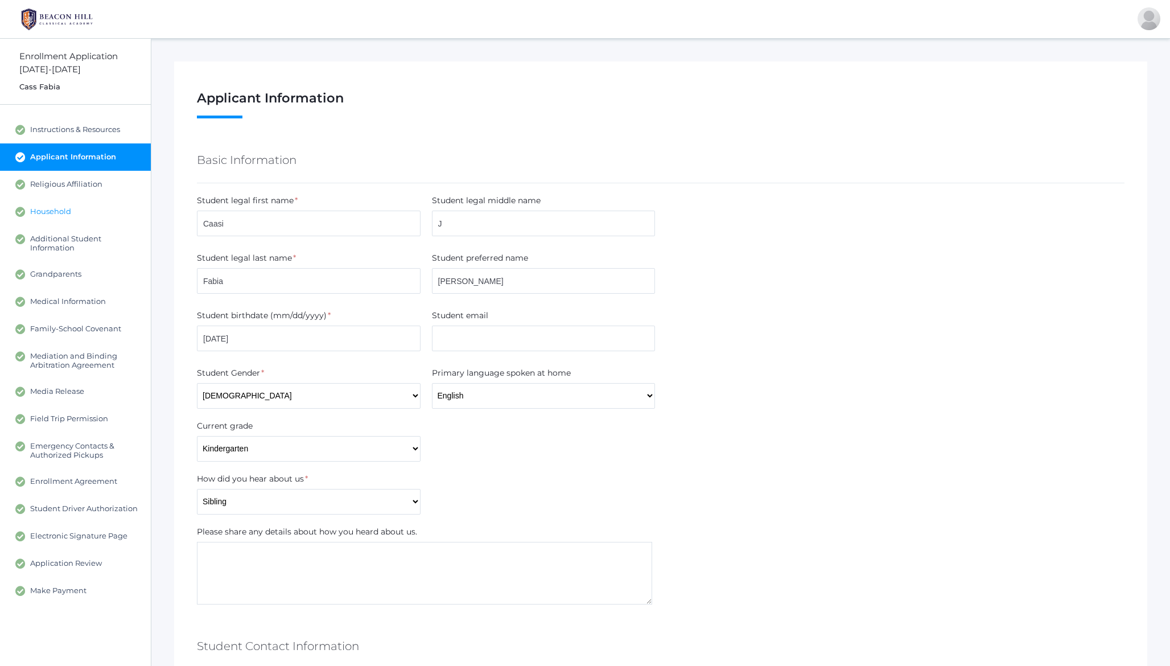
click at [50, 213] on span "Household" at bounding box center [50, 212] width 41 height 10
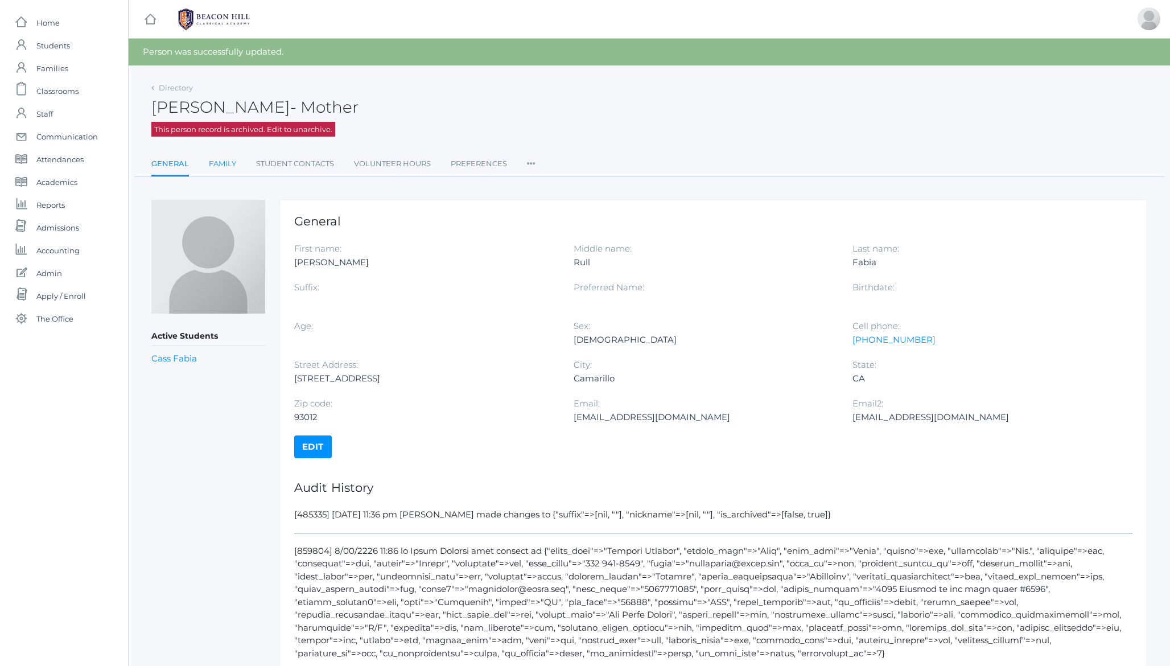
click at [221, 168] on link "Family" at bounding box center [222, 164] width 27 height 23
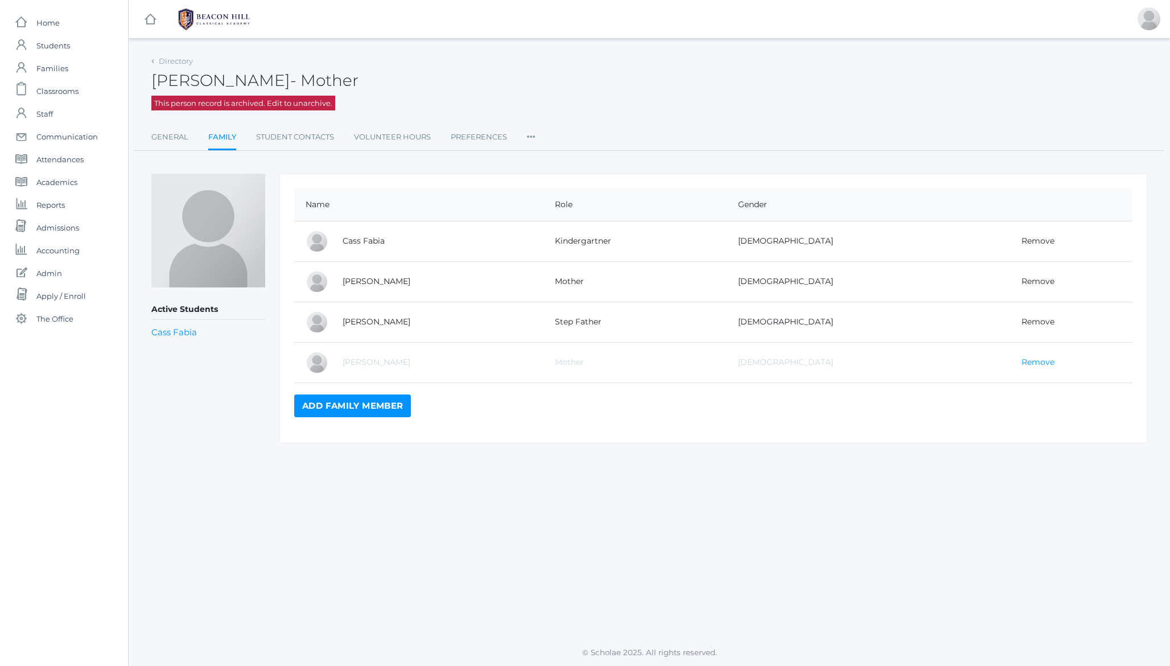
click at [1022, 362] on link "Remove" at bounding box center [1038, 362] width 33 height 10
